Goal: Information Seeking & Learning: Learn about a topic

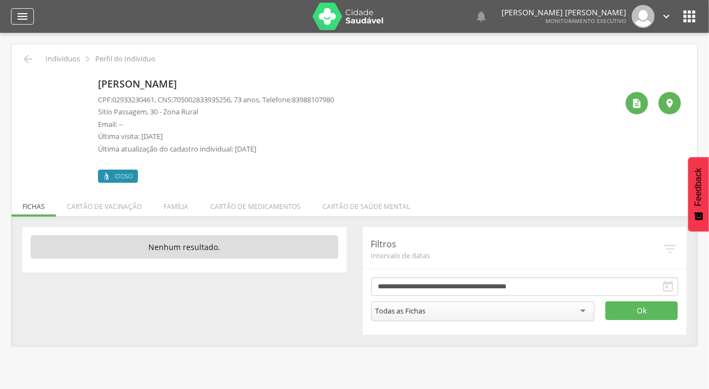
click at [21, 21] on icon "" at bounding box center [22, 16] width 13 height 13
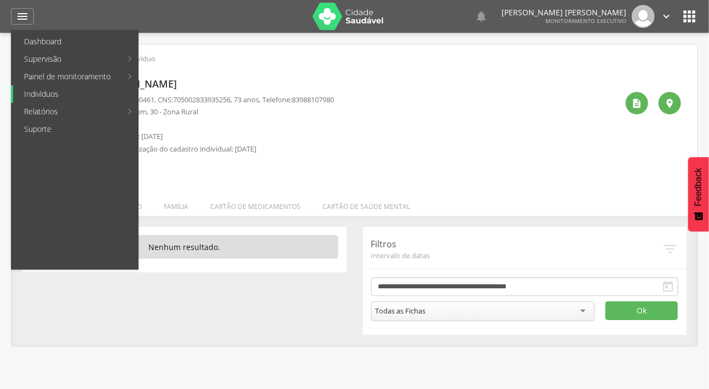
click at [43, 93] on link "Indivíduos" at bounding box center [75, 94] width 125 height 18
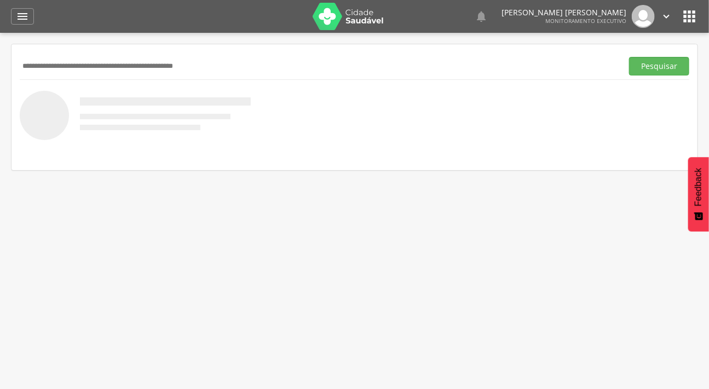
click at [45, 66] on input "text" at bounding box center [319, 66] width 598 height 19
click at [61, 74] on input "text" at bounding box center [319, 66] width 598 height 19
click at [629, 57] on button "Pesquisar" at bounding box center [659, 66] width 60 height 19
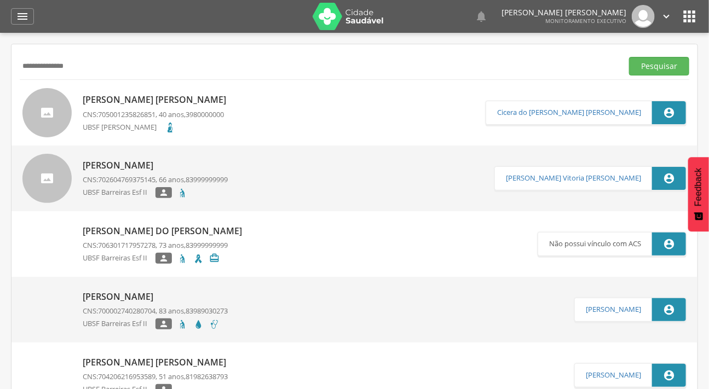
type input "**********"
click at [629, 57] on button "Pesquisar" at bounding box center [659, 66] width 60 height 19
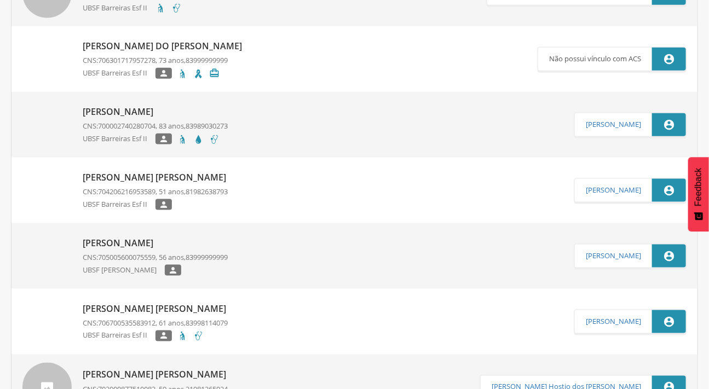
scroll to position [509, 0]
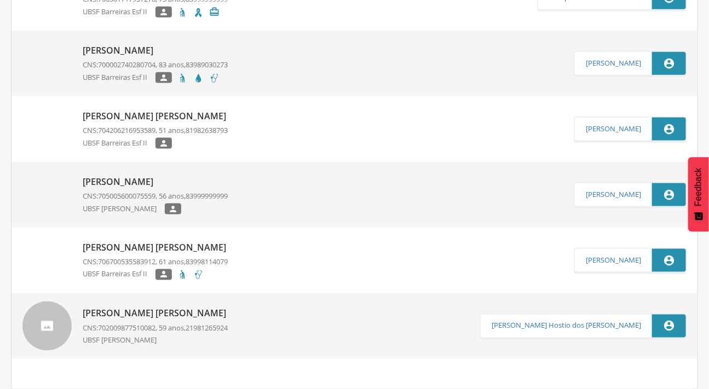
click at [40, 337] on div at bounding box center [46, 326] width 49 height 49
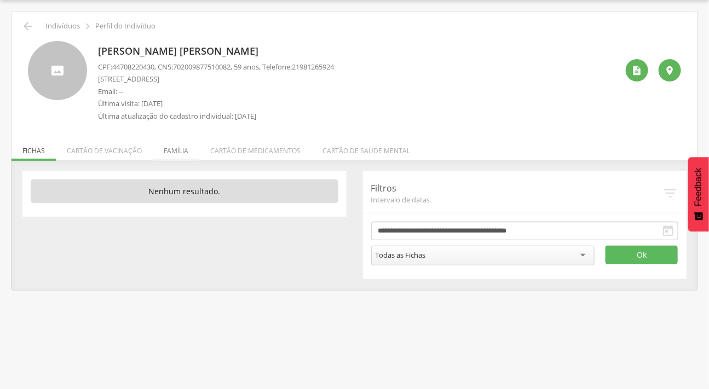
click at [170, 141] on li "Família" at bounding box center [176, 148] width 47 height 26
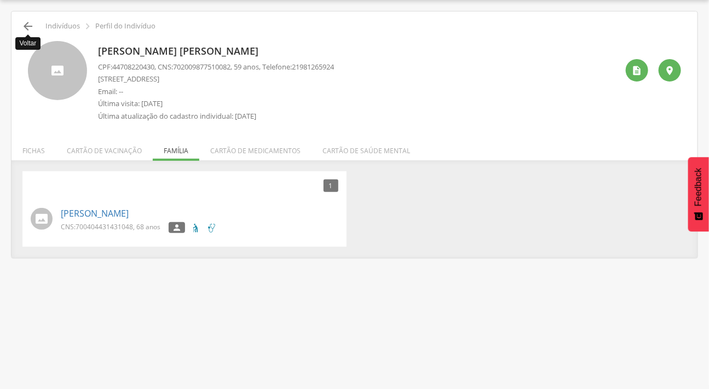
click at [29, 20] on icon "" at bounding box center [27, 26] width 13 height 13
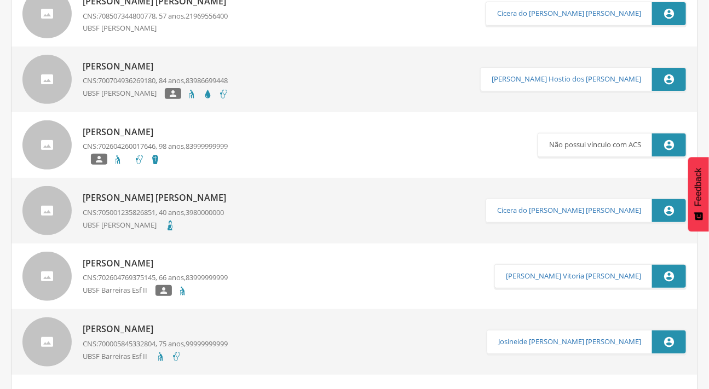
scroll to position [49, 0]
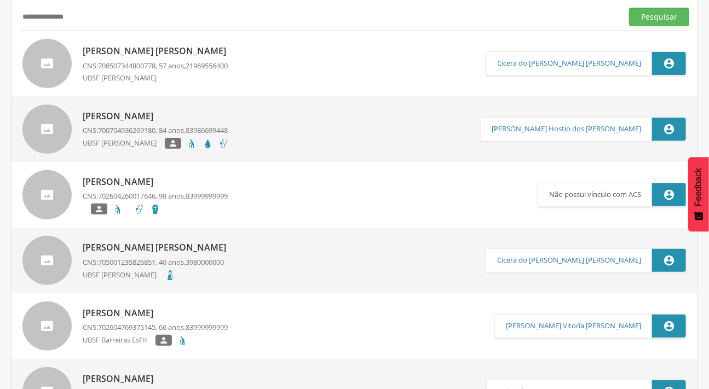
click at [144, 43] on div "[PERSON_NAME] [PERSON_NAME] CNS: 708507344800778 , 57 anos, 21969556400 UBSF [P…" at bounding box center [157, 64] width 149 height 44
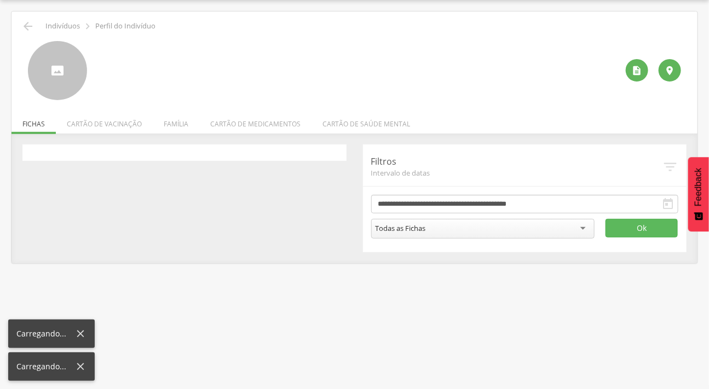
scroll to position [33, 0]
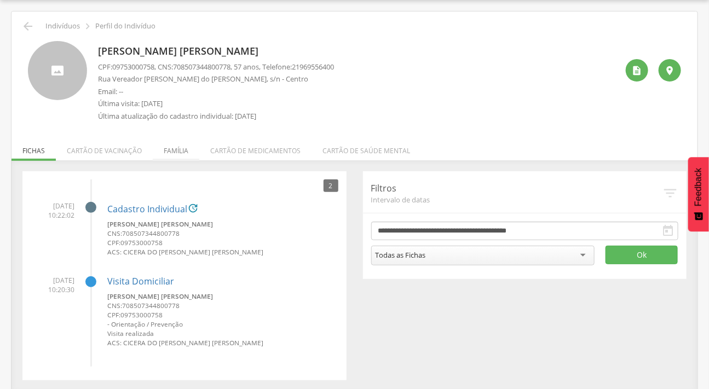
click at [176, 144] on li "Família" at bounding box center [176, 148] width 47 height 26
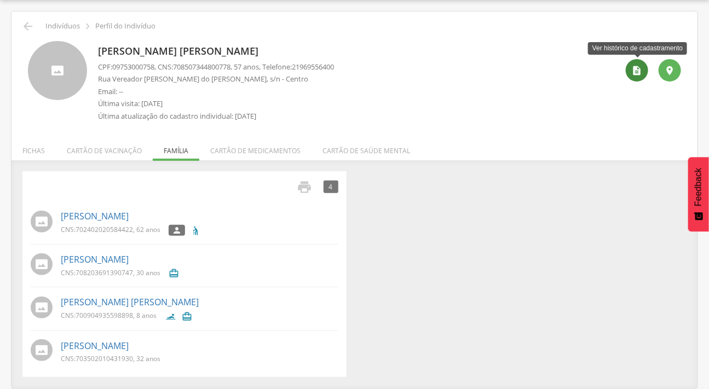
click at [634, 62] on div "" at bounding box center [636, 70] width 22 height 22
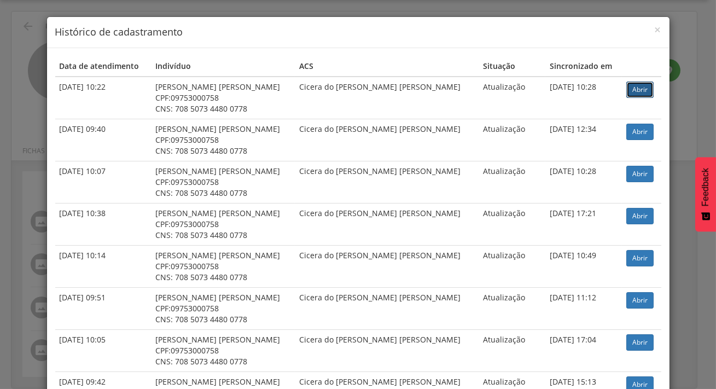
click at [630, 88] on link "Abrir" at bounding box center [640, 90] width 27 height 16
click at [655, 27] on span "×" at bounding box center [658, 29] width 7 height 15
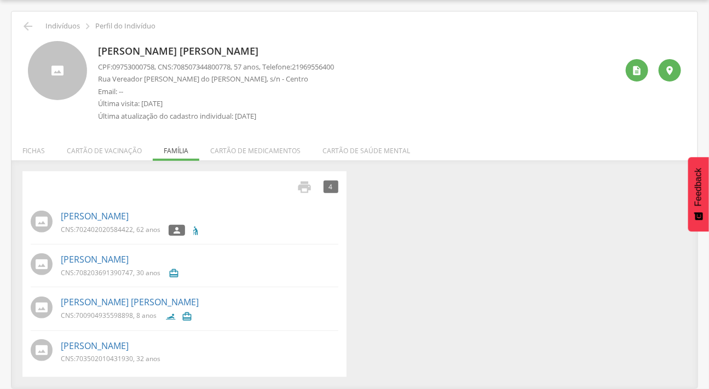
scroll to position [0, 0]
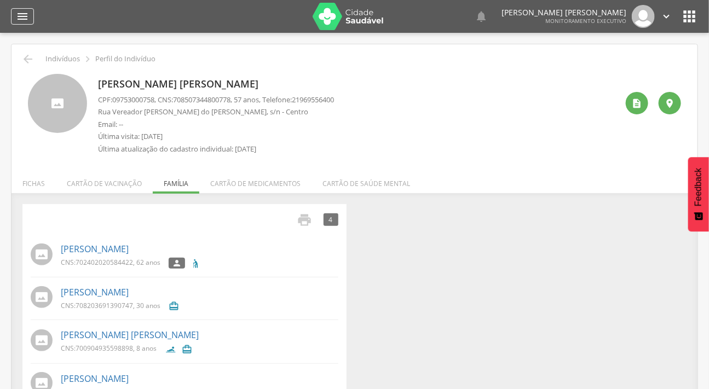
click at [16, 18] on icon "" at bounding box center [22, 16] width 13 height 13
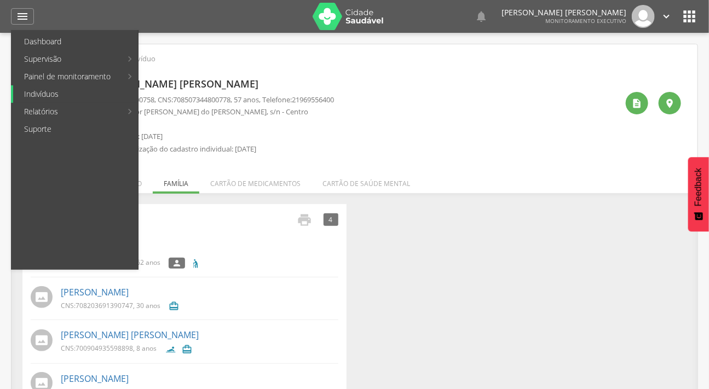
click at [54, 89] on link "Indivíduos" at bounding box center [75, 94] width 125 height 18
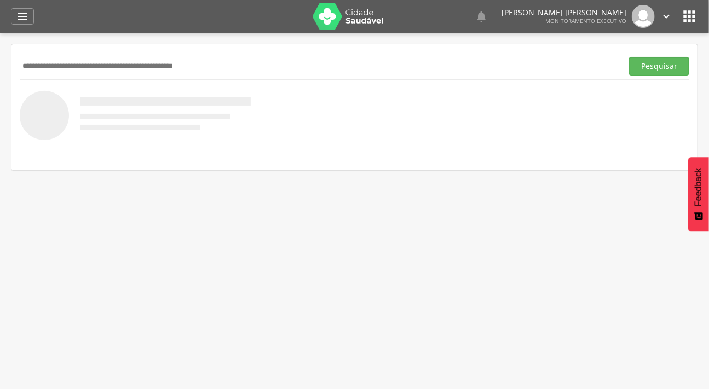
click at [60, 59] on input "text" at bounding box center [319, 66] width 598 height 19
type input "**********"
click at [629, 57] on button "Pesquisar" at bounding box center [659, 66] width 60 height 19
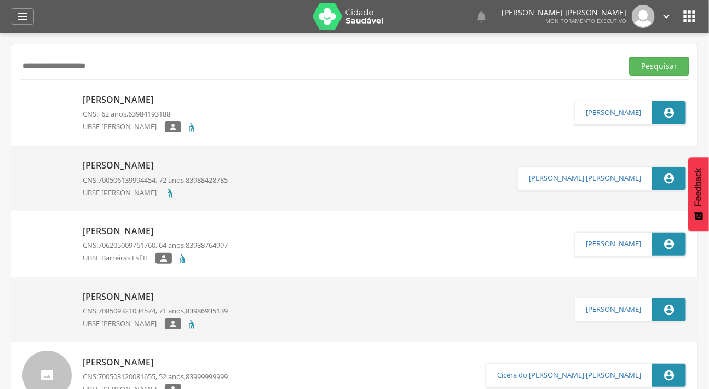
click at [73, 103] on link "[PERSON_NAME] CNS: , 62 anos, 63984193188 UBSF [PERSON_NAME] " at bounding box center [298, 112] width 552 height 49
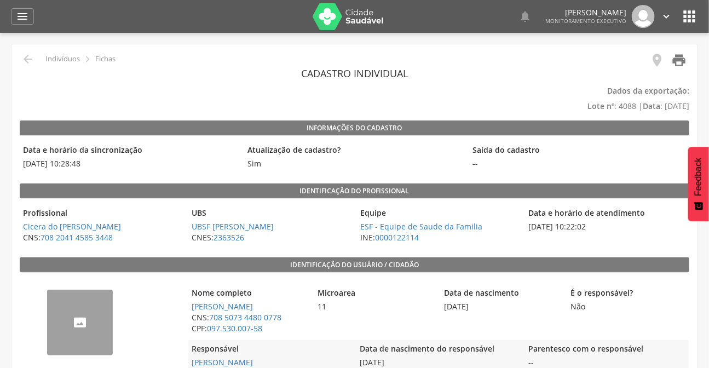
click at [680, 56] on icon "" at bounding box center [678, 60] width 15 height 15
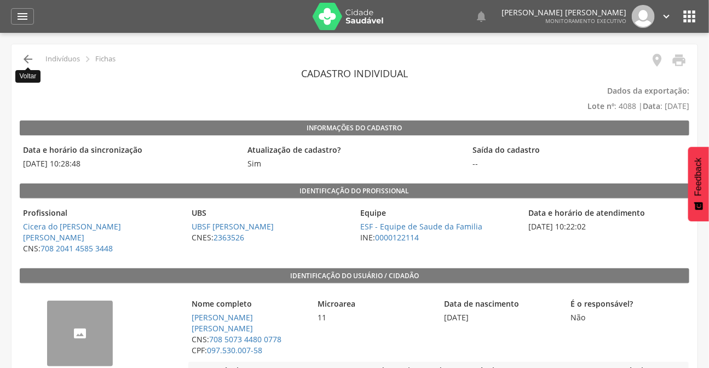
click at [30, 63] on icon "" at bounding box center [27, 59] width 13 height 13
click at [23, 17] on icon "" at bounding box center [22, 16] width 13 height 13
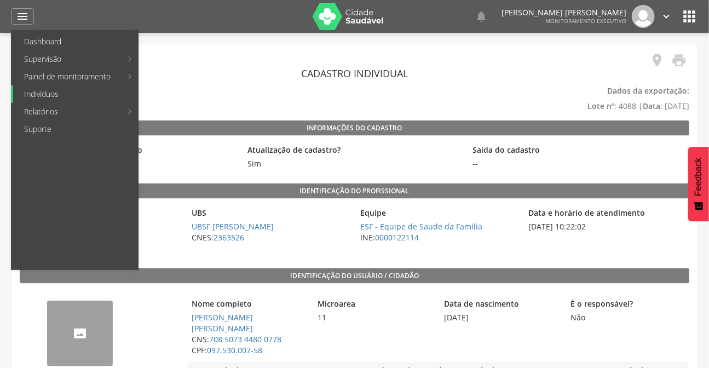
click at [36, 95] on link "Indivíduos" at bounding box center [75, 94] width 125 height 18
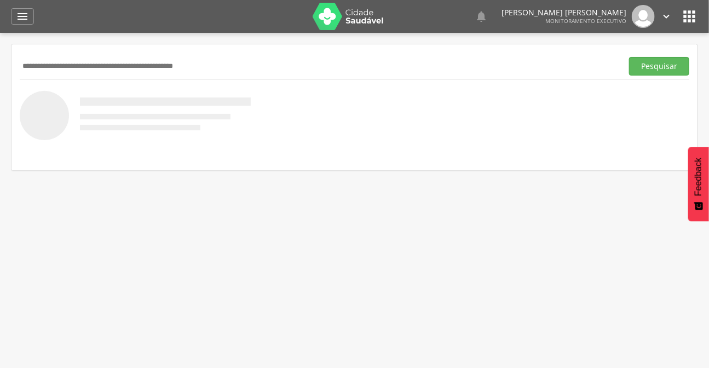
click at [62, 67] on input "text" at bounding box center [319, 66] width 598 height 19
type input "**********"
click at [629, 57] on button "Pesquisar" at bounding box center [659, 66] width 60 height 19
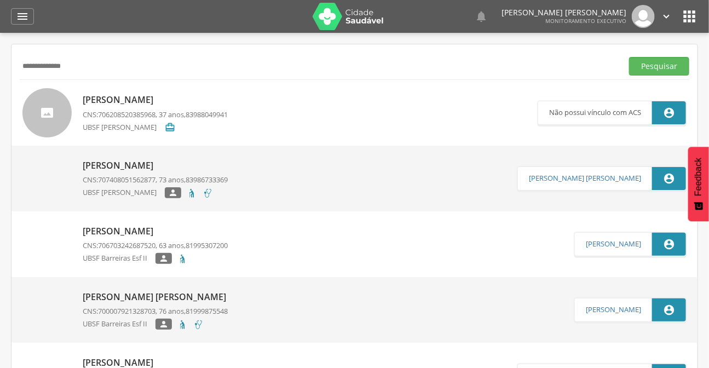
click at [126, 167] on p "José Valdomiro Melo" at bounding box center [155, 165] width 145 height 13
type input "**********"
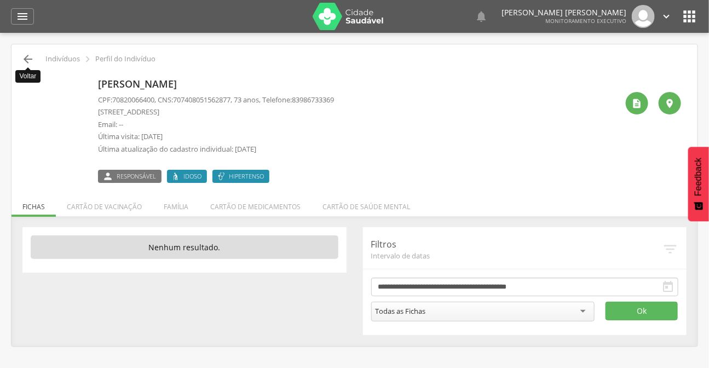
click at [23, 60] on icon "" at bounding box center [27, 59] width 13 height 13
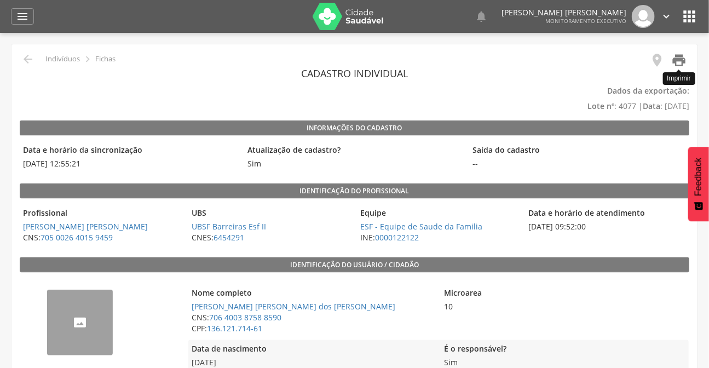
click at [678, 62] on icon "" at bounding box center [678, 60] width 15 height 15
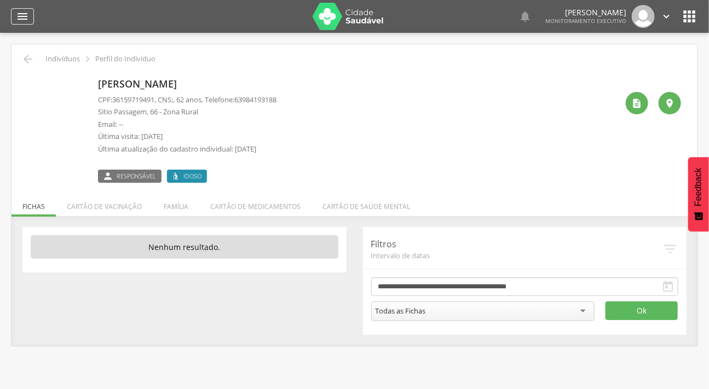
click at [20, 11] on icon "" at bounding box center [22, 16] width 13 height 13
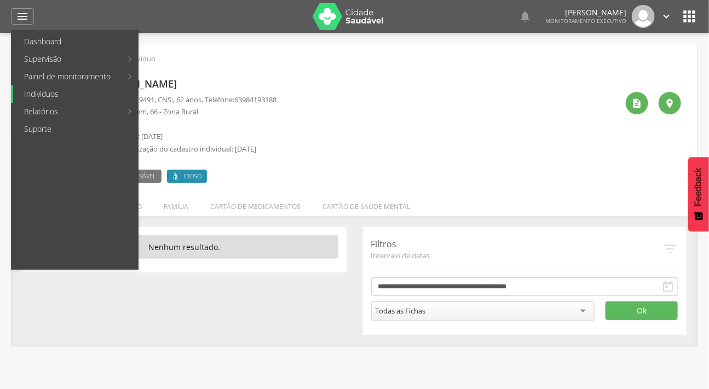
click at [44, 91] on link "Indivíduos" at bounding box center [75, 94] width 125 height 18
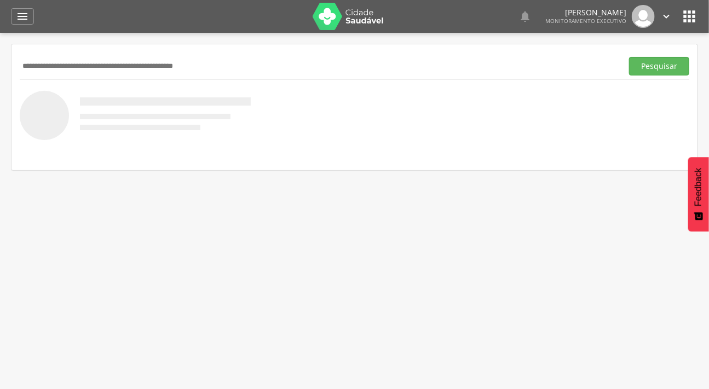
click at [57, 63] on input "text" at bounding box center [319, 66] width 598 height 19
type input "**********"
click at [629, 57] on button "Pesquisar" at bounding box center [659, 66] width 60 height 19
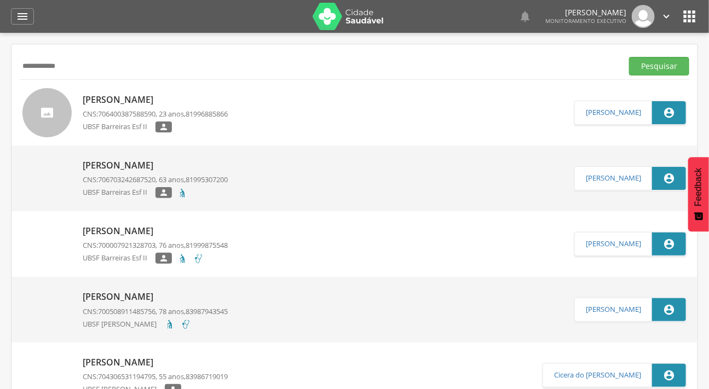
click at [45, 106] on div at bounding box center [46, 112] width 49 height 49
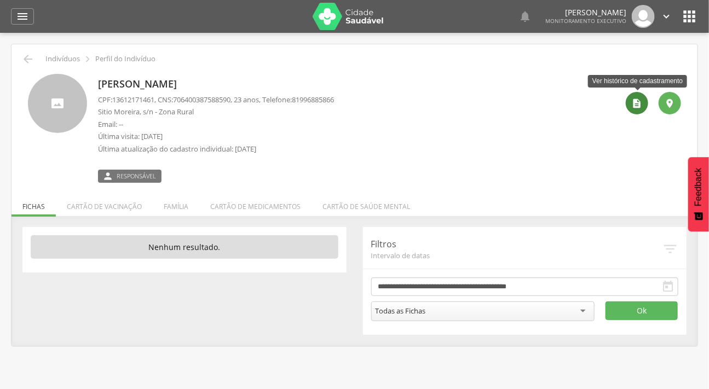
click at [639, 105] on icon "" at bounding box center [637, 103] width 11 height 11
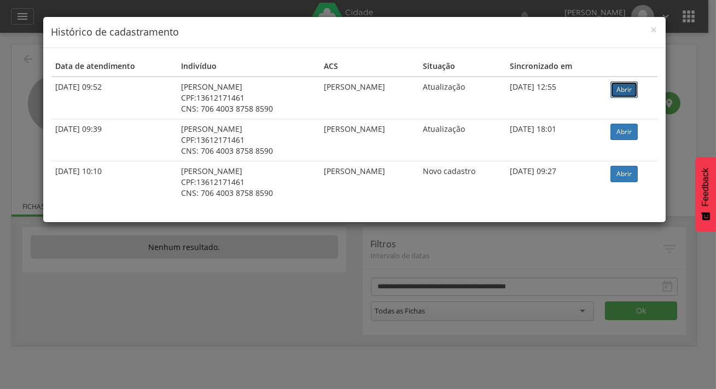
click at [628, 90] on link "Abrir" at bounding box center [624, 90] width 27 height 16
